Goal: Transaction & Acquisition: Purchase product/service

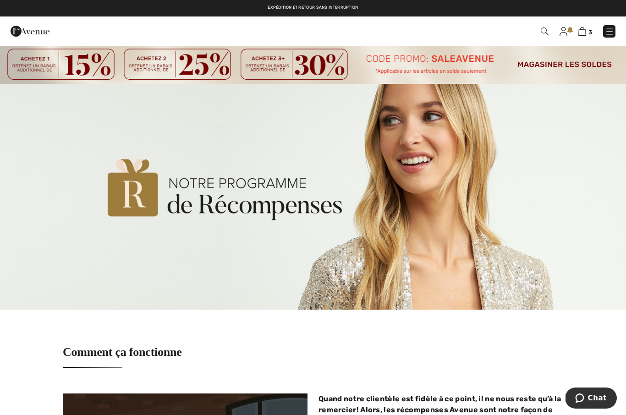
click at [560, 38] on div "3 Commander" at bounding box center [442, 31] width 361 height 19
click at [561, 31] on img at bounding box center [563, 31] width 8 height 9
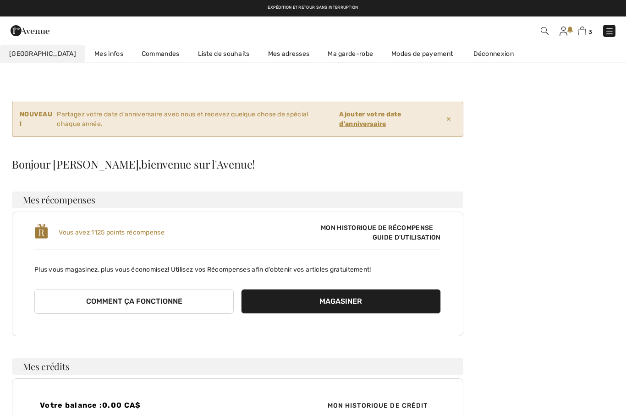
click at [326, 396] on div "Votre balance : 0.00 CA$ Mon historique de crédit" at bounding box center [237, 405] width 451 height 55
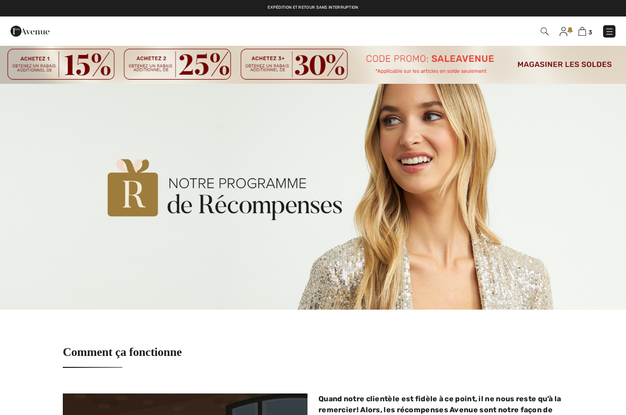
click at [585, 30] on img at bounding box center [582, 31] width 8 height 9
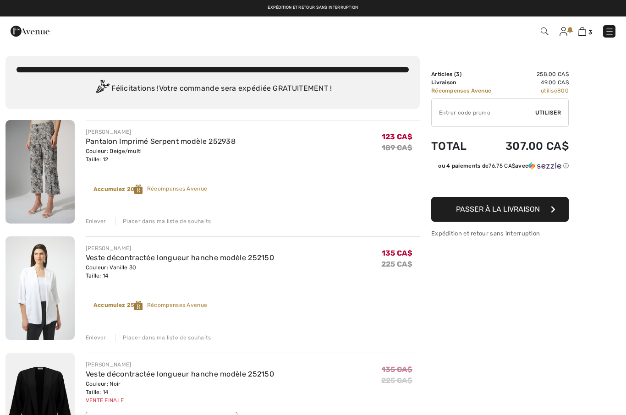
click at [49, 169] on img at bounding box center [39, 172] width 69 height 104
click at [47, 166] on img at bounding box center [39, 172] width 69 height 104
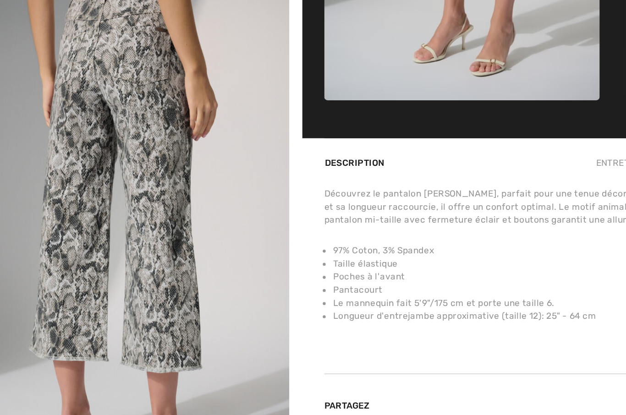
click at [115, 181] on img "3 / 4" at bounding box center [109, 219] width 219 height 329
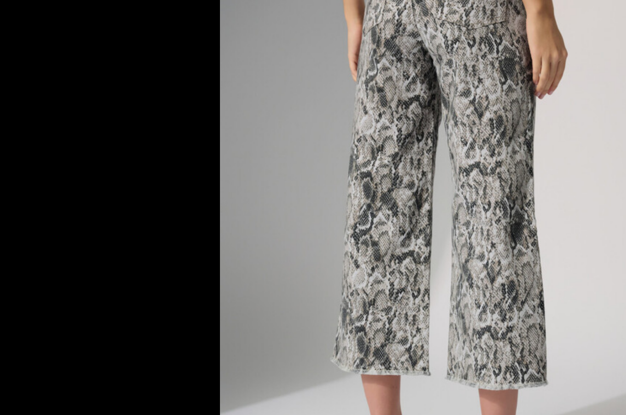
scroll to position [115, 0]
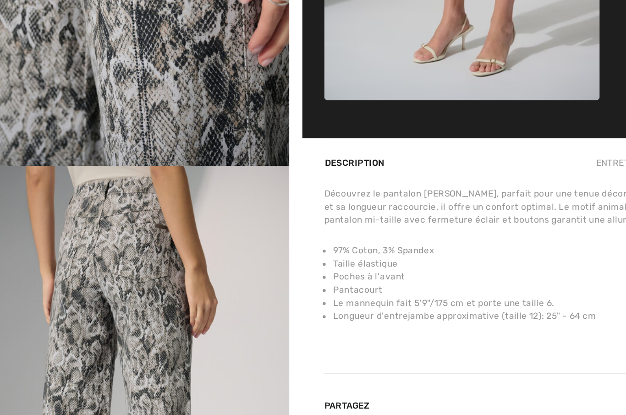
click at [157, 208] on img "3 / 4" at bounding box center [109, 343] width 219 height 329
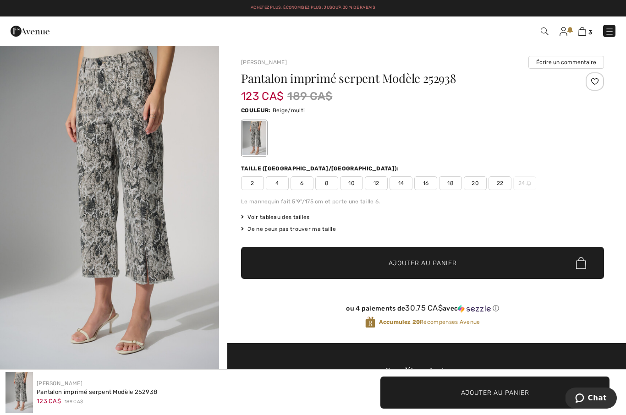
click at [257, 260] on span "✔ Ajouté au panier Ajouter au panier" at bounding box center [422, 263] width 363 height 32
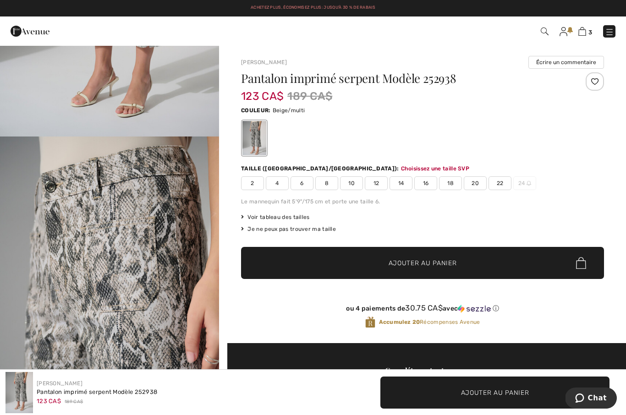
click at [585, 27] on img at bounding box center [582, 31] width 8 height 9
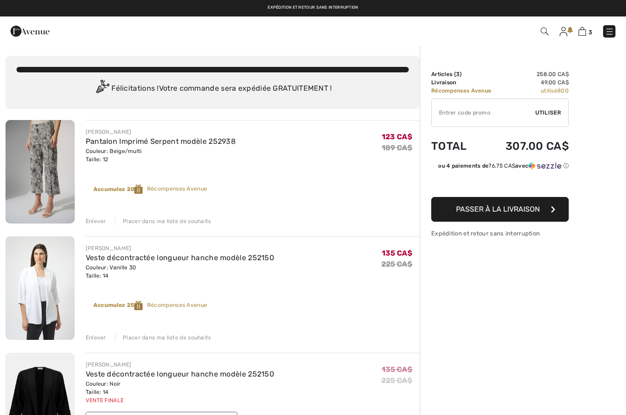
click at [126, 144] on link "Pantalon Imprimé Serpent modèle 252938" at bounding box center [161, 141] width 150 height 9
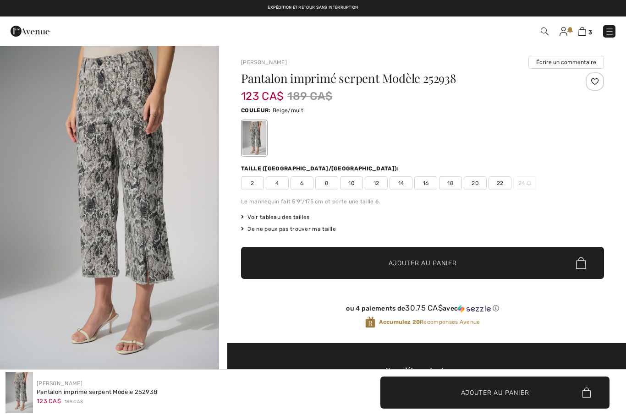
checkbox input "true"
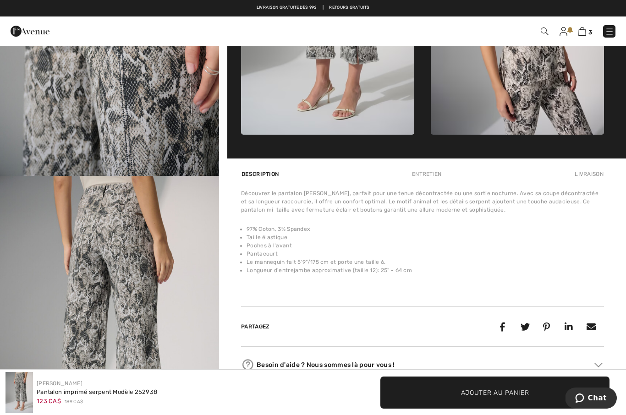
click at [311, 106] on img at bounding box center [327, 5] width 173 height 260
click at [315, 117] on img at bounding box center [327, 5] width 173 height 260
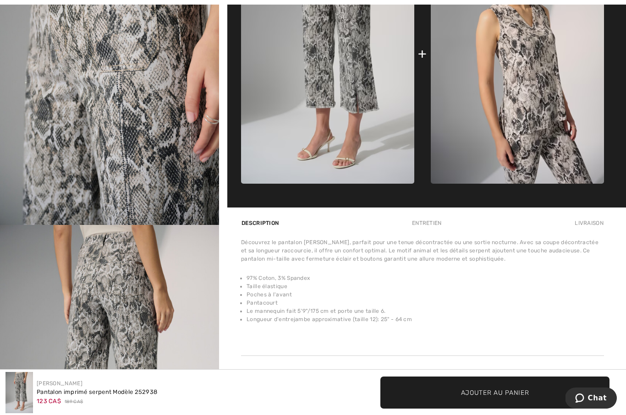
scroll to position [487, 0]
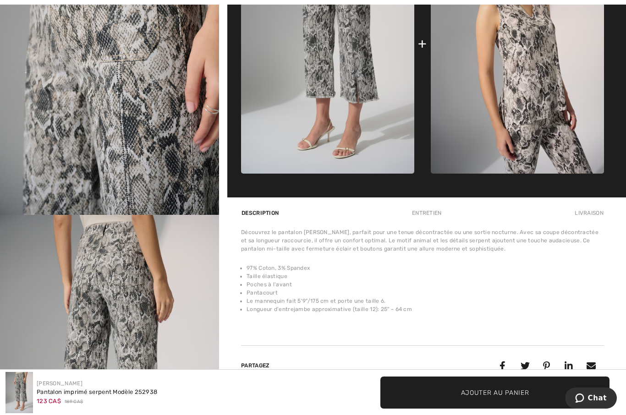
click at [353, 282] on li "Poches à l'avant" at bounding box center [425, 284] width 357 height 8
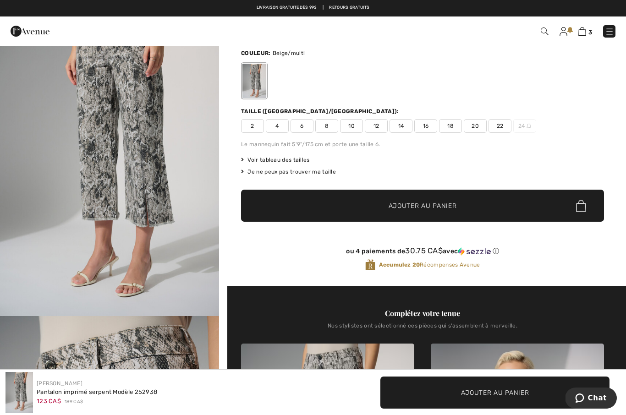
scroll to position [0, 0]
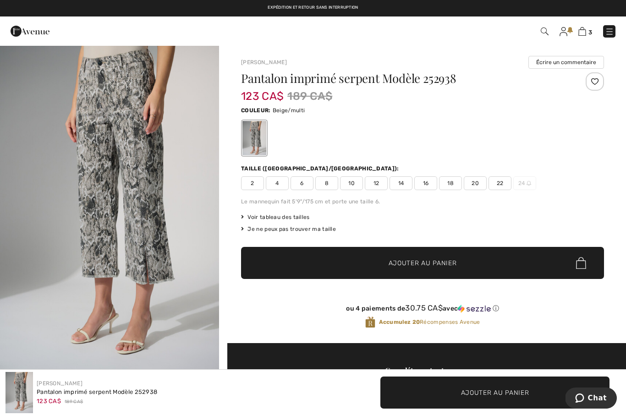
click at [586, 29] on img at bounding box center [582, 31] width 8 height 9
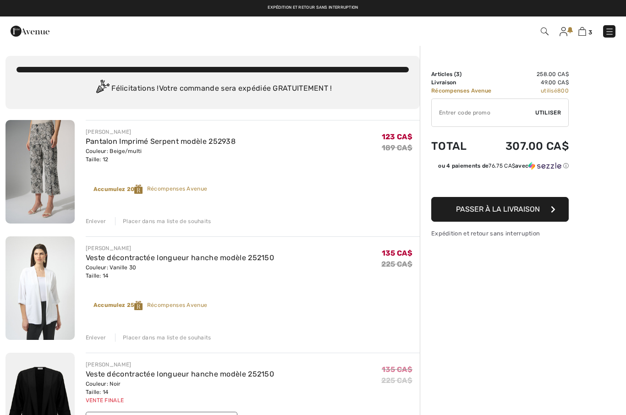
click at [98, 216] on div "Enlever Placer dans ma liste de souhaits" at bounding box center [253, 220] width 334 height 10
click at [97, 218] on div "Enlever" at bounding box center [96, 221] width 21 height 8
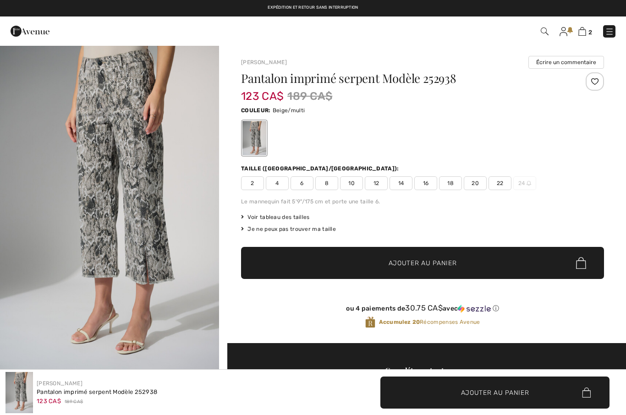
checkbox input "true"
click at [608, 32] on img at bounding box center [609, 31] width 9 height 9
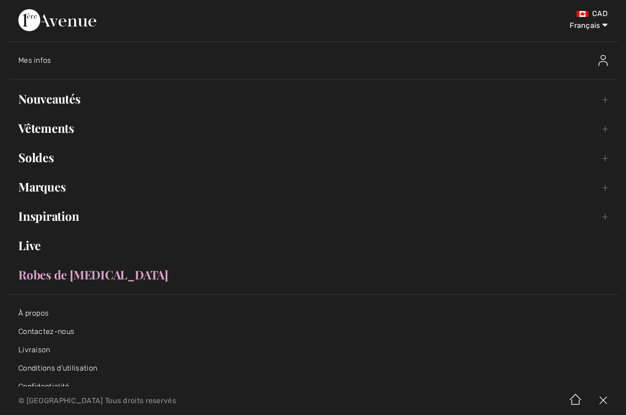
click at [65, 128] on link "Vêtements Toggle submenu" at bounding box center [313, 128] width 608 height 20
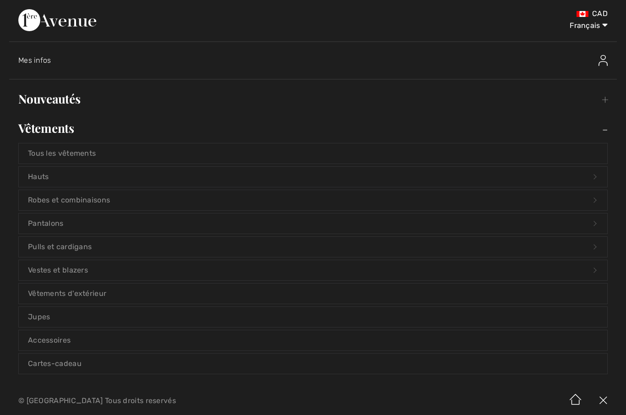
click at [51, 219] on link "Pantalons Open submenu" at bounding box center [313, 224] width 588 height 20
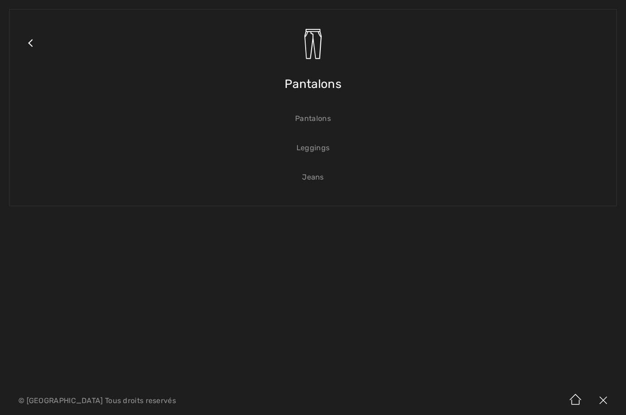
click at [314, 119] on link "Pantalons" at bounding box center [313, 119] width 588 height 20
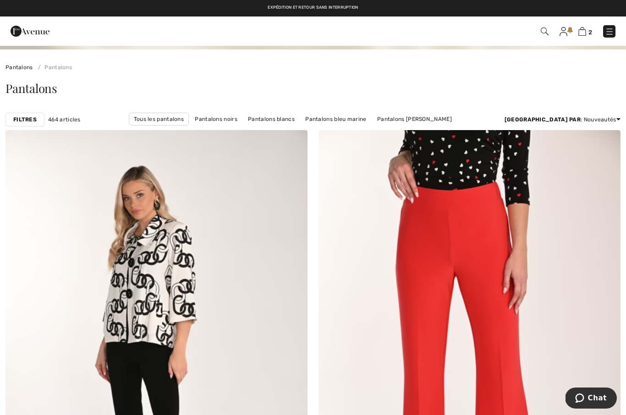
scroll to position [33, 0]
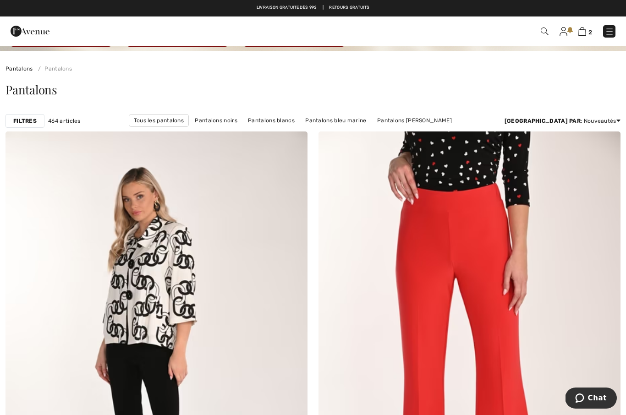
click at [606, 33] on img at bounding box center [609, 31] width 9 height 9
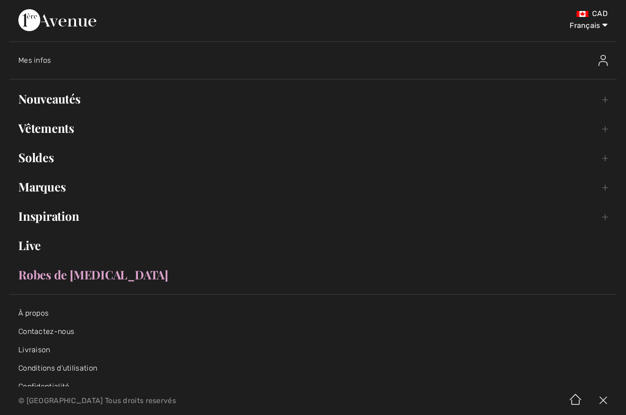
click at [44, 159] on link "Soldes Toggle submenu" at bounding box center [313, 158] width 608 height 20
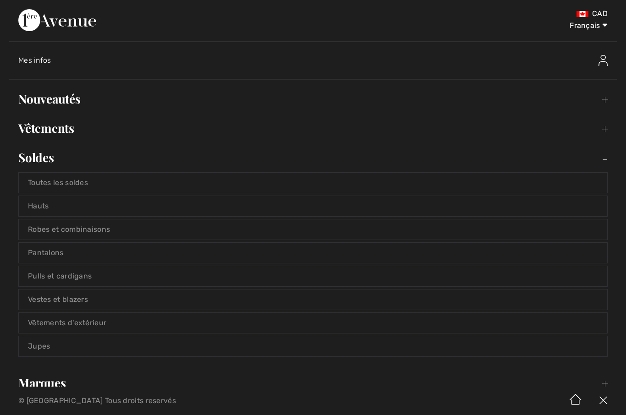
click at [52, 254] on link "Pantalons" at bounding box center [313, 253] width 588 height 20
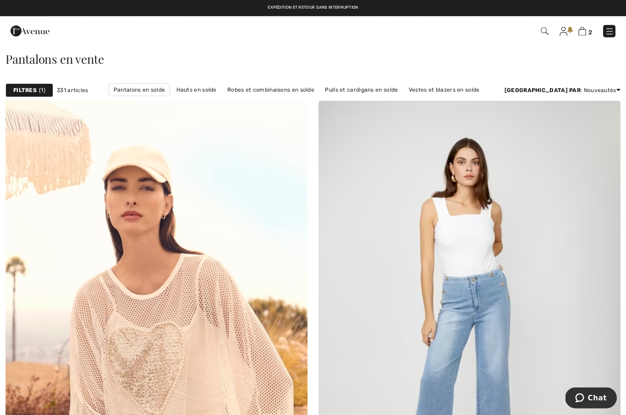
scroll to position [64, 0]
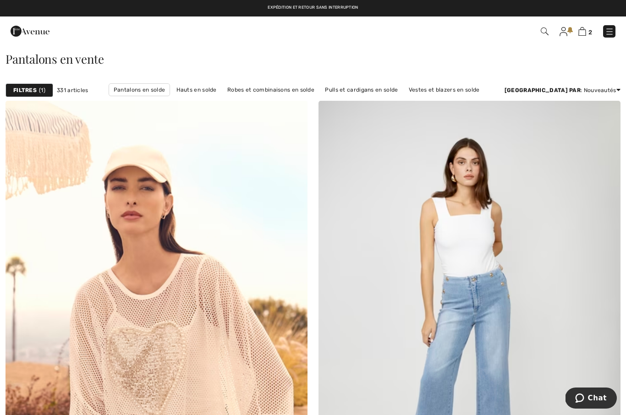
click at [26, 85] on div "Filtres 1" at bounding box center [29, 90] width 48 height 14
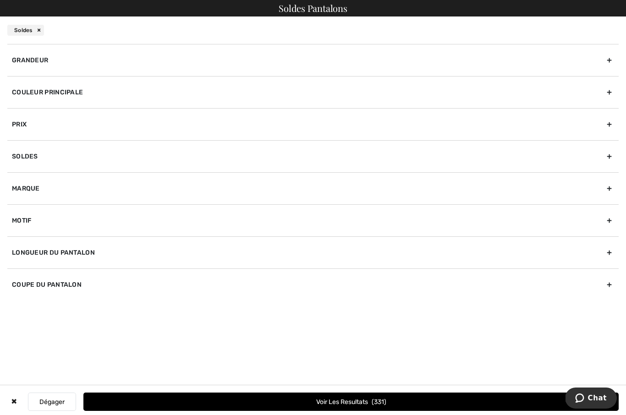
click at [35, 188] on div "Marque" at bounding box center [312, 188] width 611 height 32
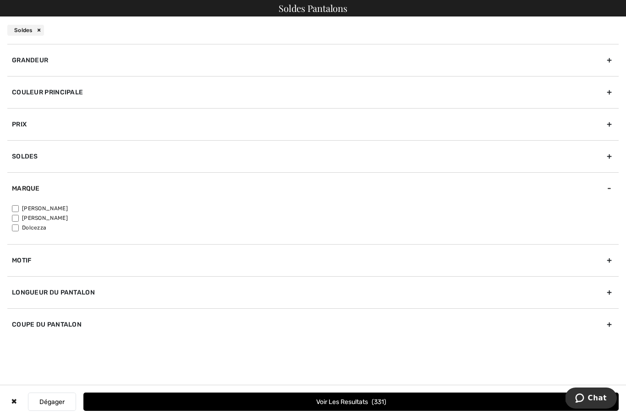
click at [16, 206] on input"] "[PERSON_NAME]" at bounding box center [15, 208] width 7 height 7
checkbox input"] "true"
click at [29, 291] on div "Longueur du pantalon" at bounding box center [312, 292] width 611 height 32
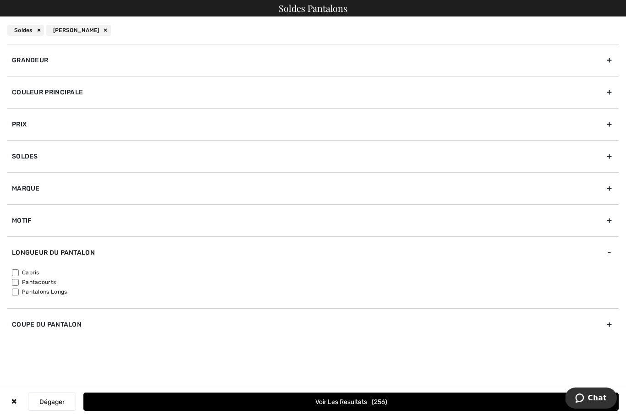
click at [18, 282] on input"] "Pantacourts" at bounding box center [15, 282] width 7 height 7
checkbox input"] "true"
click at [360, 411] on button "Voir les resultats 86" at bounding box center [350, 402] width 535 height 18
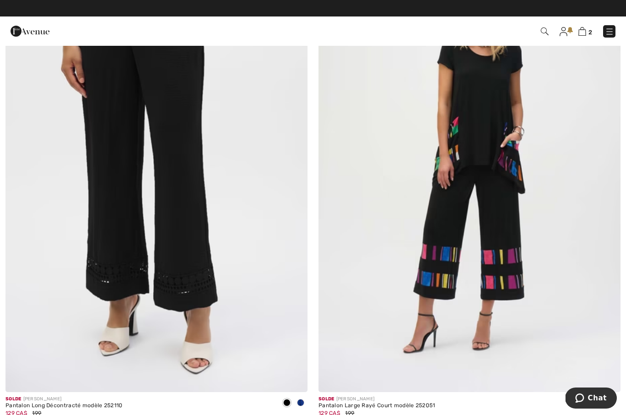
scroll to position [1198, 0]
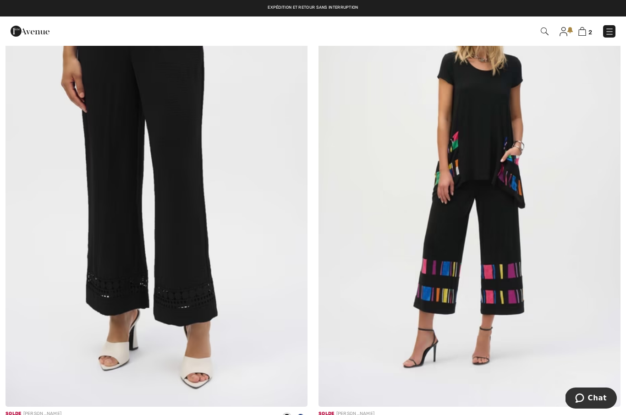
click at [432, 302] on img at bounding box center [469, 180] width 302 height 453
click at [435, 278] on img at bounding box center [469, 180] width 302 height 453
click at [432, 279] on img at bounding box center [469, 180] width 302 height 453
click at [439, 272] on img at bounding box center [469, 180] width 302 height 453
click at [448, 268] on img at bounding box center [469, 180] width 302 height 453
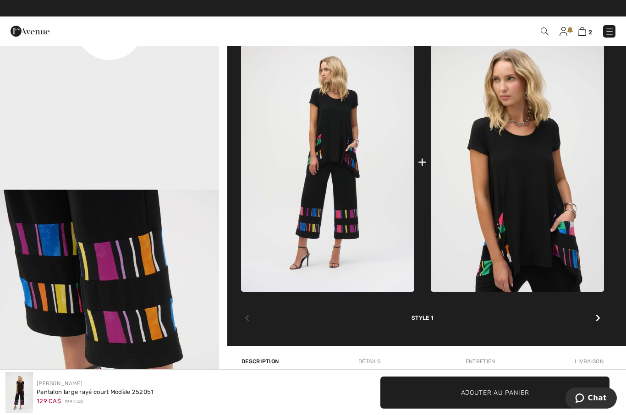
scroll to position [460, 0]
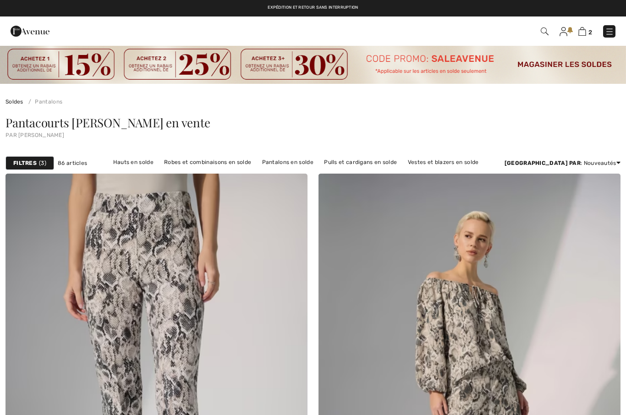
checkbox input "true"
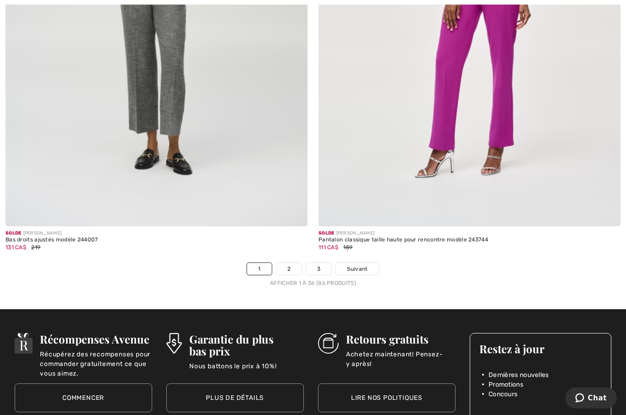
scroll to position [8905, 0]
click at [289, 263] on link "2" at bounding box center [288, 269] width 25 height 12
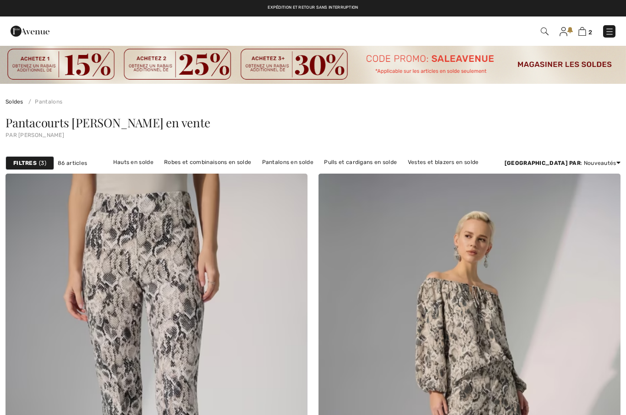
checkbox input "true"
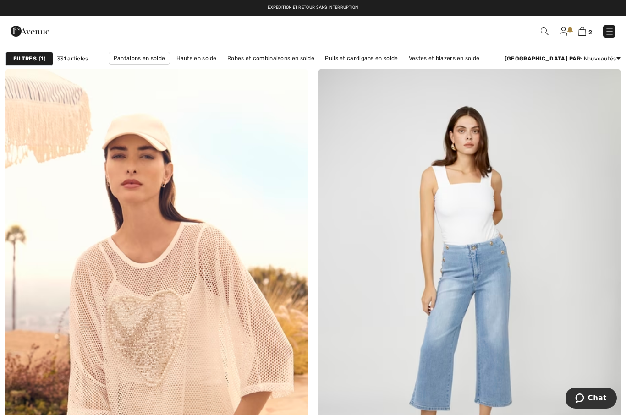
click at [20, 60] on strong "Filtres" at bounding box center [24, 59] width 23 height 8
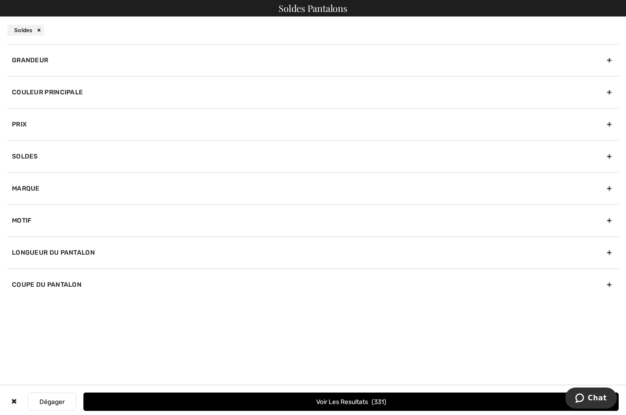
click at [33, 159] on div "Soldes" at bounding box center [312, 156] width 611 height 32
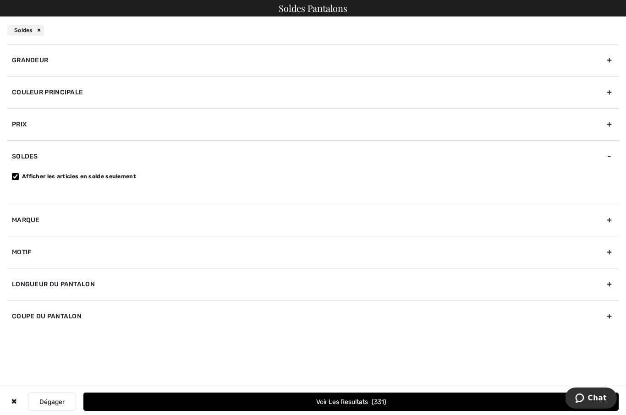
click at [33, 221] on div "Marque" at bounding box center [312, 220] width 611 height 32
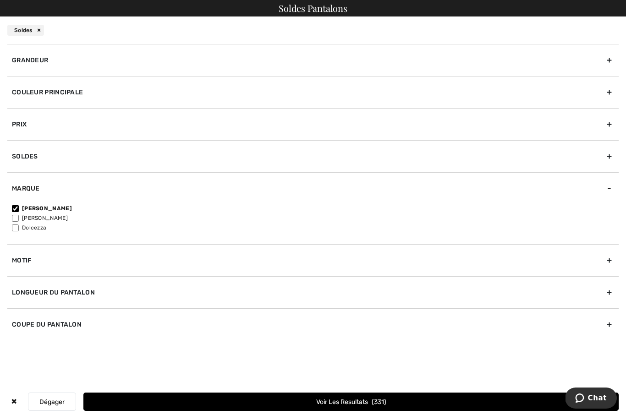
click at [21, 287] on div "Longueur du pantalon" at bounding box center [312, 292] width 611 height 32
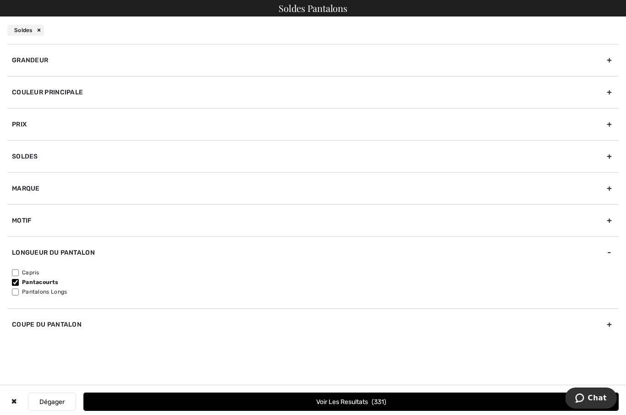
click at [13, 269] on input"] "Capris" at bounding box center [15, 272] width 7 height 7
checkbox input"] "true"
click at [332, 399] on button "Voir les resultats 170" at bounding box center [350, 402] width 535 height 18
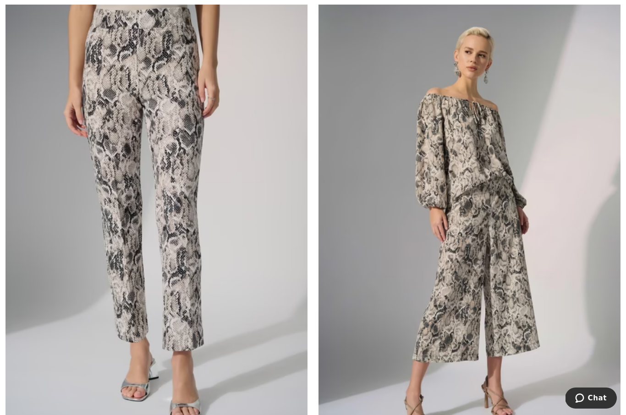
scroll to position [186, 0]
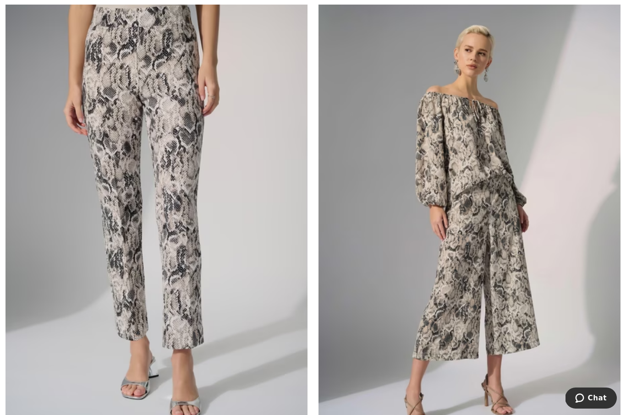
click at [448, 284] on img at bounding box center [469, 214] width 302 height 453
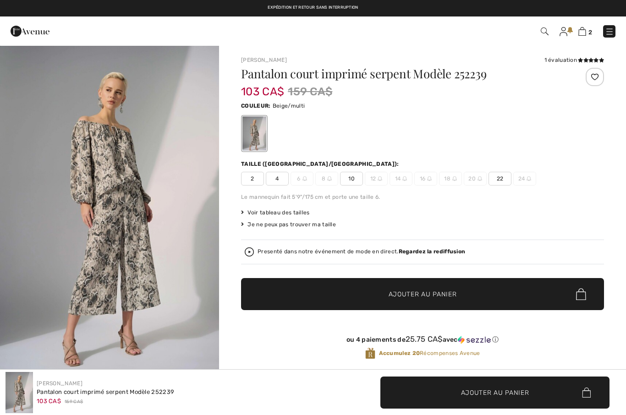
checkbox input "true"
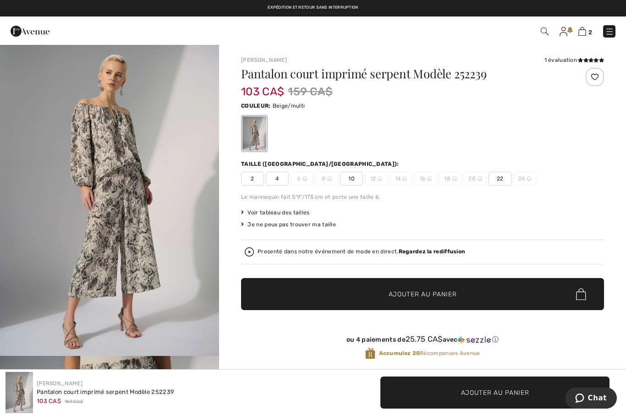
scroll to position [22, 0]
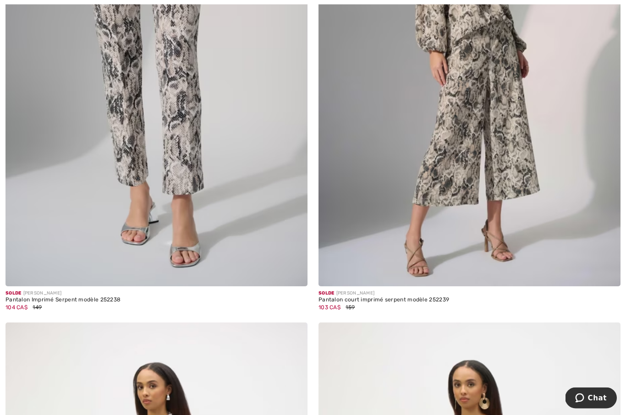
scroll to position [354, 0]
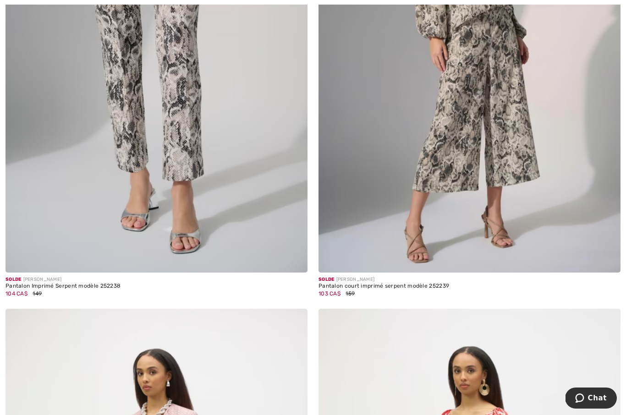
click at [173, 198] on img at bounding box center [156, 45] width 302 height 453
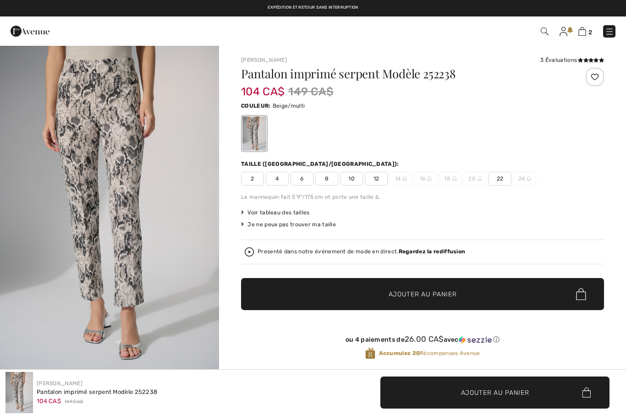
checkbox input "true"
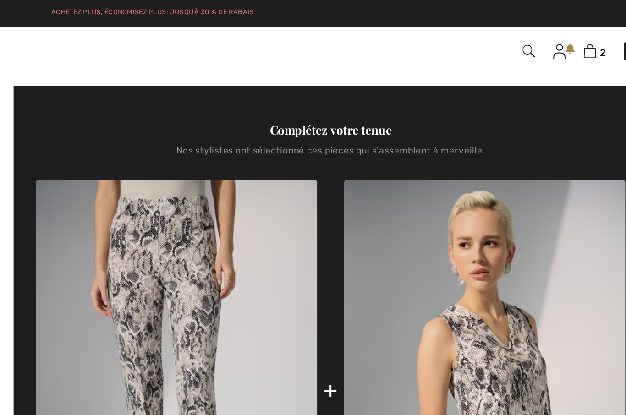
scroll to position [320, 0]
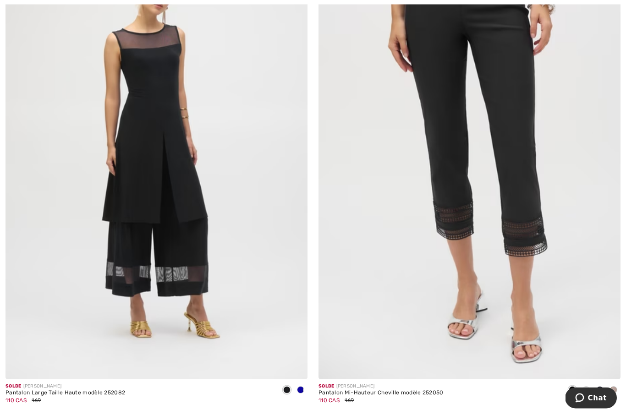
scroll to position [1225, 0]
click at [173, 287] on img at bounding box center [156, 153] width 302 height 453
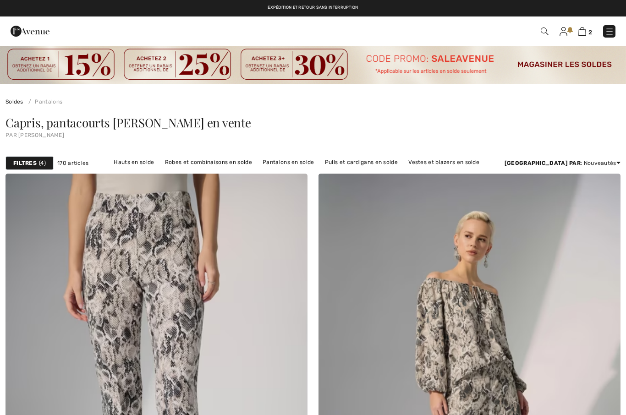
checkbox input "true"
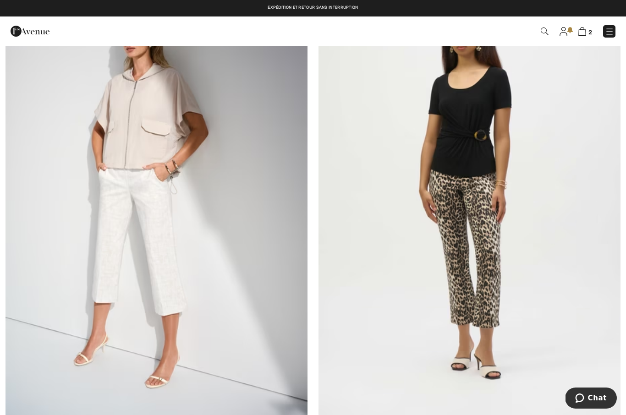
scroll to position [2654, 0]
click at [173, 298] on img at bounding box center [156, 191] width 302 height 453
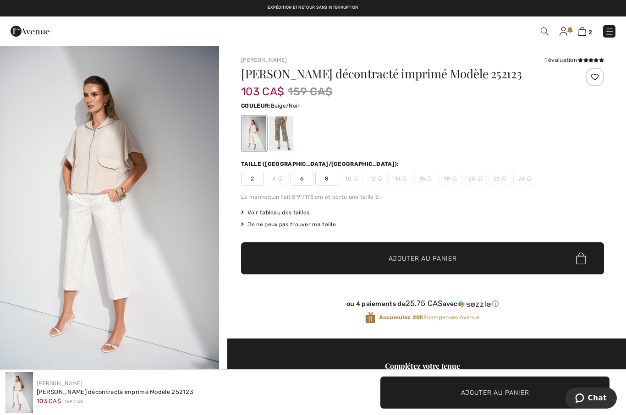
click at [289, 138] on div at bounding box center [281, 133] width 24 height 34
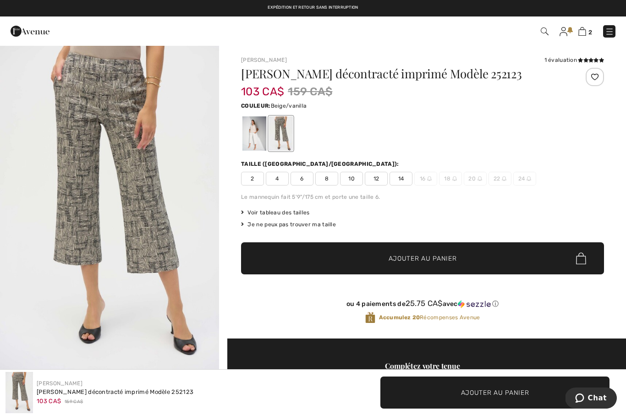
click at [260, 145] on div at bounding box center [254, 133] width 24 height 34
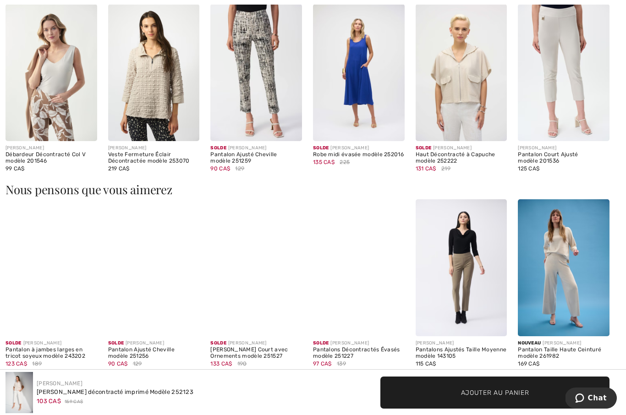
scroll to position [986, 0]
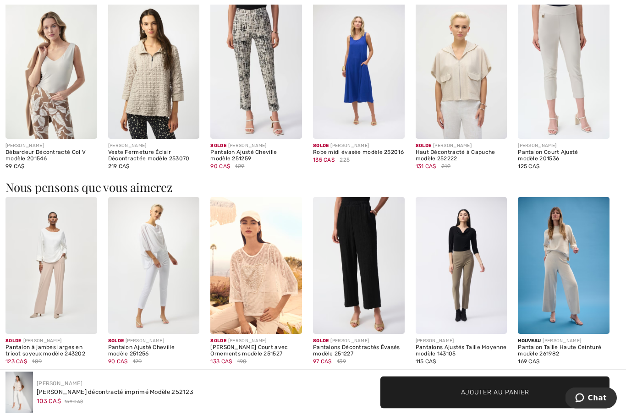
click at [60, 258] on img at bounding box center [51, 265] width 92 height 137
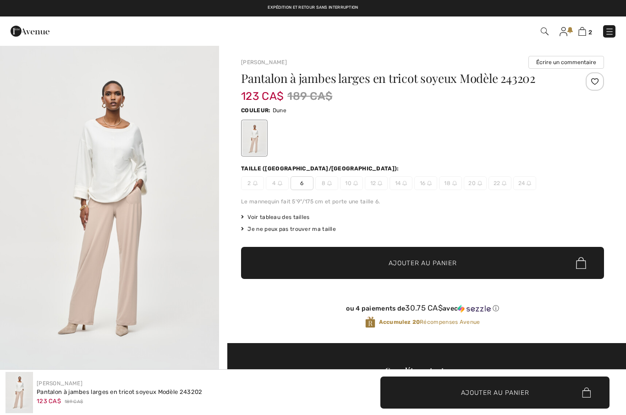
checkbox input "true"
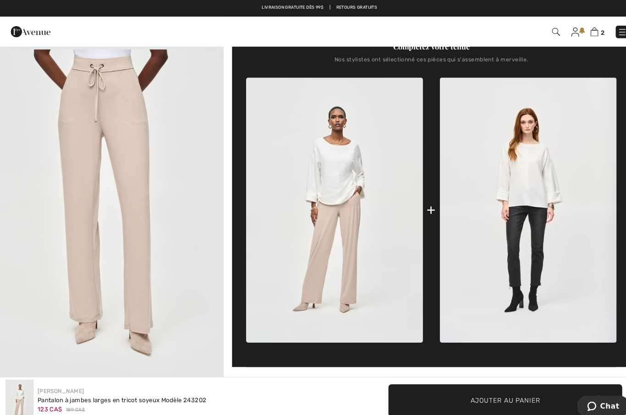
scroll to position [325, 0]
click at [487, 187] on img at bounding box center [517, 206] width 173 height 260
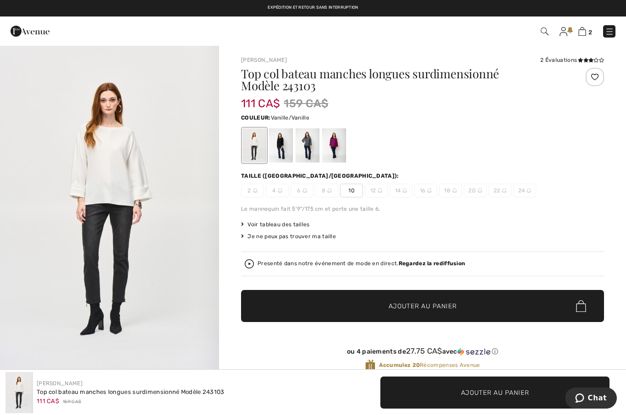
click at [337, 252] on div "Presenté dans notre événement de mode en direct. Regardez la rediffusion" at bounding box center [422, 264] width 363 height 25
click at [132, 198] on img "1 / 5" at bounding box center [109, 209] width 219 height 328
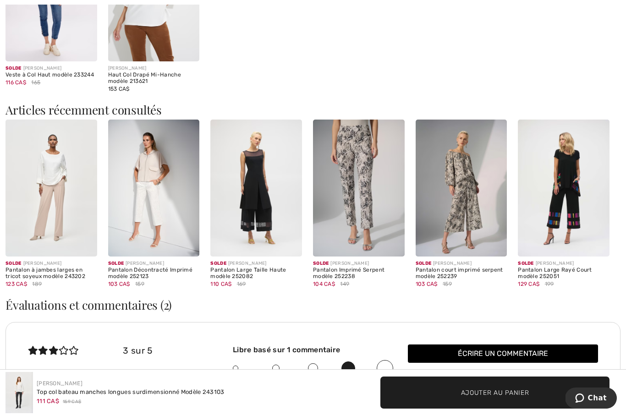
scroll to position [1091, 0]
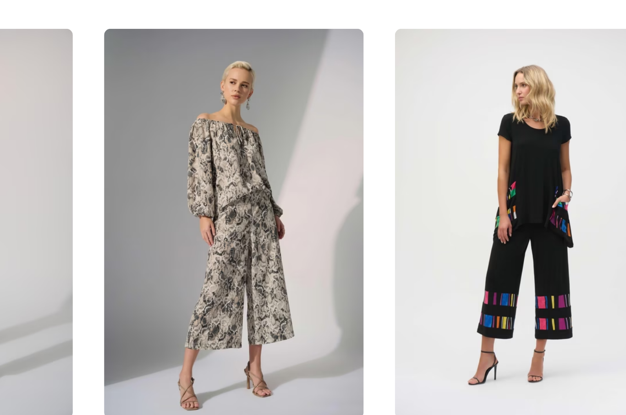
click at [416, 117] on img at bounding box center [462, 175] width 92 height 137
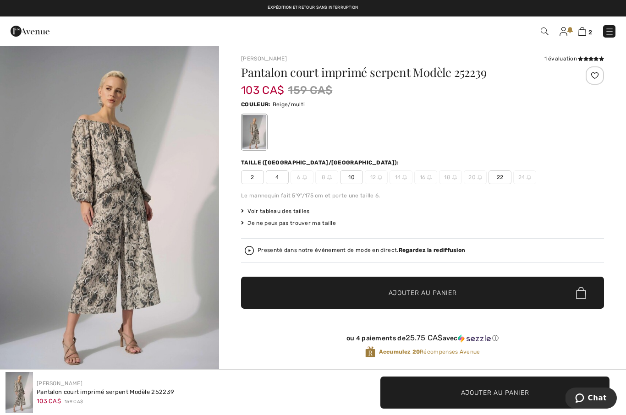
scroll to position [2, 0]
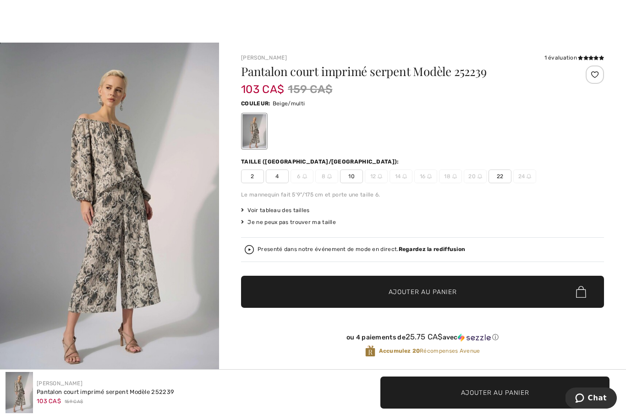
click at [354, 254] on div "Presenté dans notre événement de mode en direct. Regardez la rediffusion" at bounding box center [423, 249] width 356 height 9
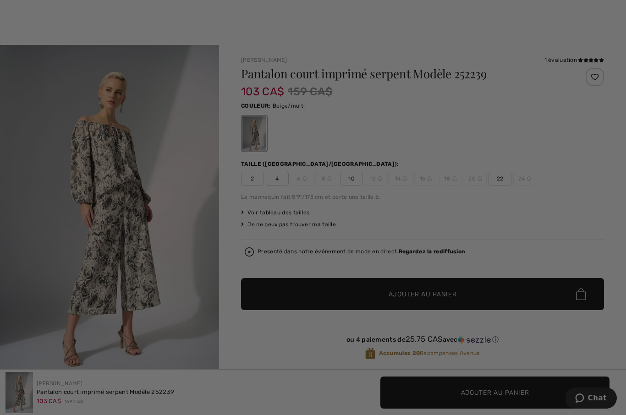
scroll to position [0, 0]
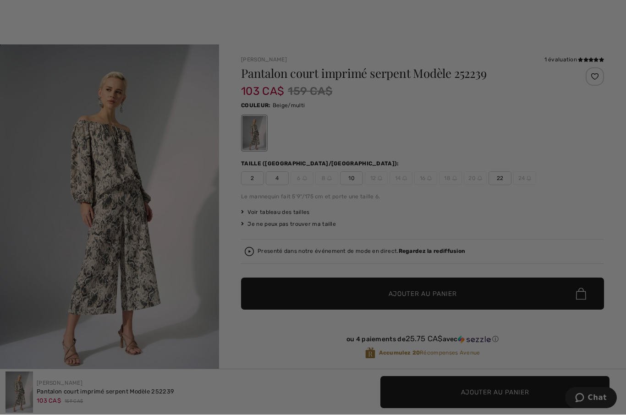
click at [357, 249] on div "Live video shopping" at bounding box center [313, 207] width 626 height 415
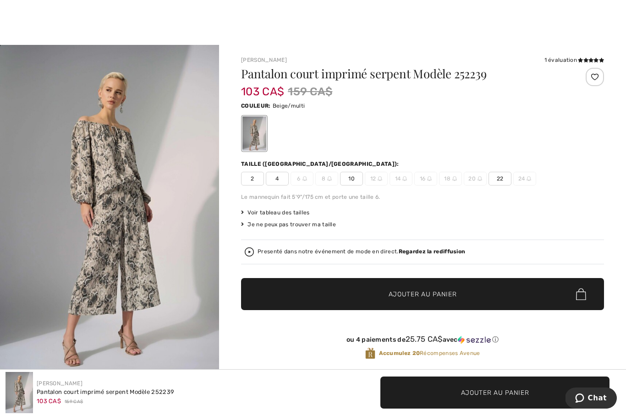
click at [251, 250] on img at bounding box center [249, 251] width 9 height 9
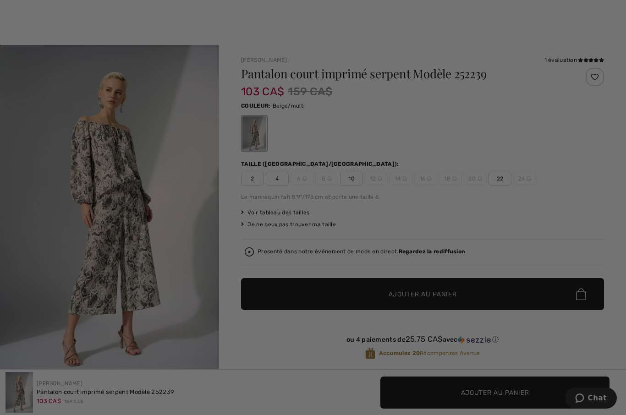
checkbox input "true"
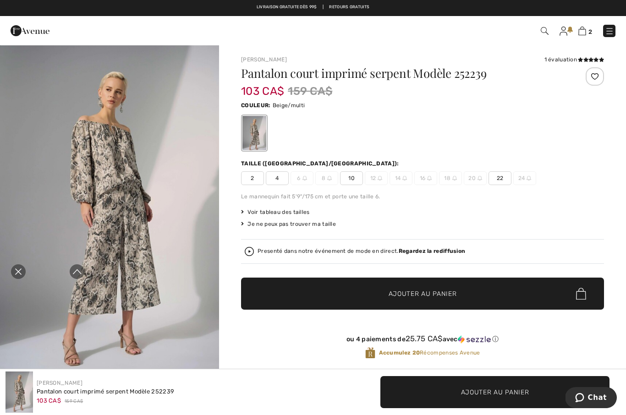
click at [22, 270] on icon "Fermer la curation en direct" at bounding box center [18, 272] width 11 height 11
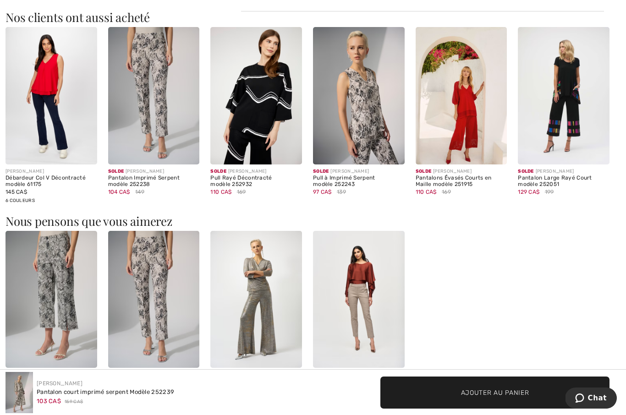
scroll to position [942, 0]
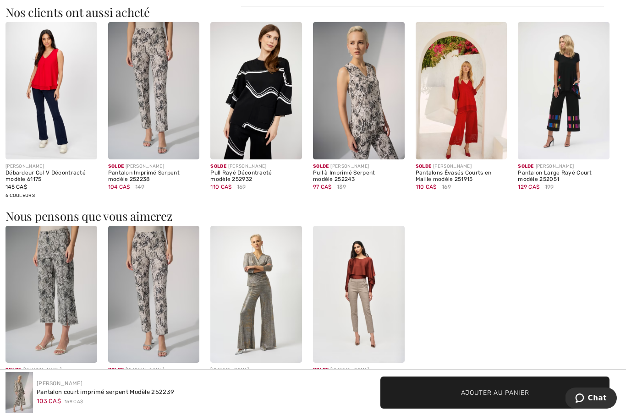
click at [156, 150] on img at bounding box center [154, 90] width 92 height 137
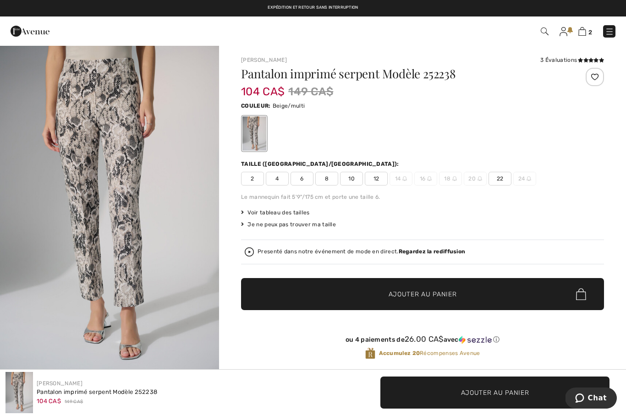
click at [427, 250] on strong "Regardez la rediffusion" at bounding box center [432, 251] width 67 height 6
